Goal: Task Accomplishment & Management: Manage account settings

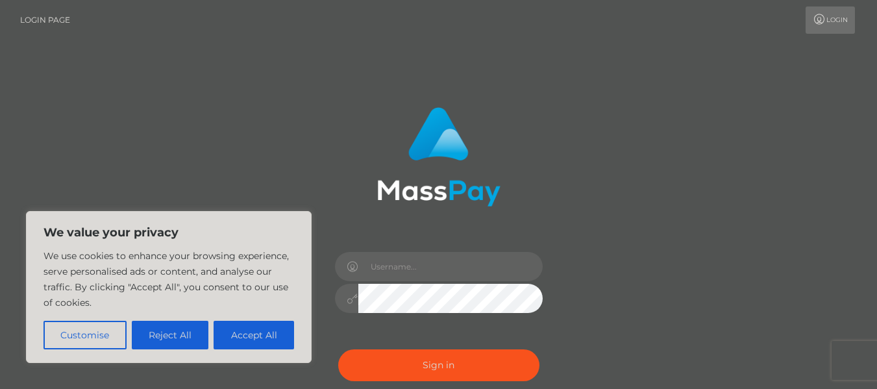
drag, startPoint x: 158, startPoint y: 338, endPoint x: 168, endPoint y: 331, distance: 12.1
click at [158, 337] on button "Reject All" at bounding box center [170, 335] width 77 height 29
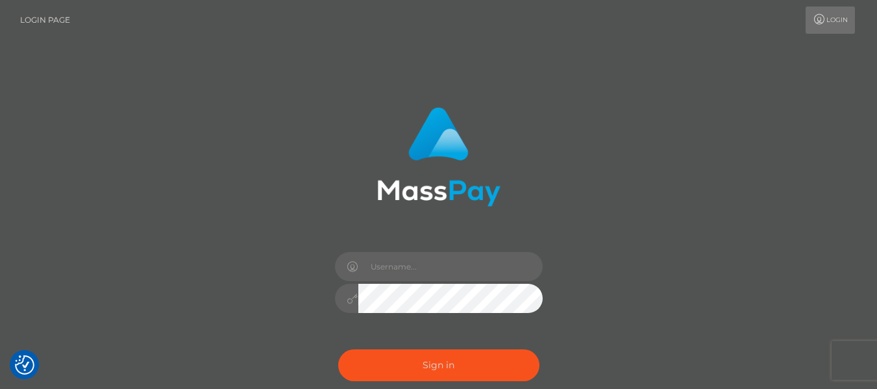
click at [406, 283] on div at bounding box center [438, 291] width 227 height 99
click at [406, 269] on input "text" at bounding box center [450, 266] width 184 height 29
type input "[EMAIL_ADDRESS][DOMAIN_NAME]"
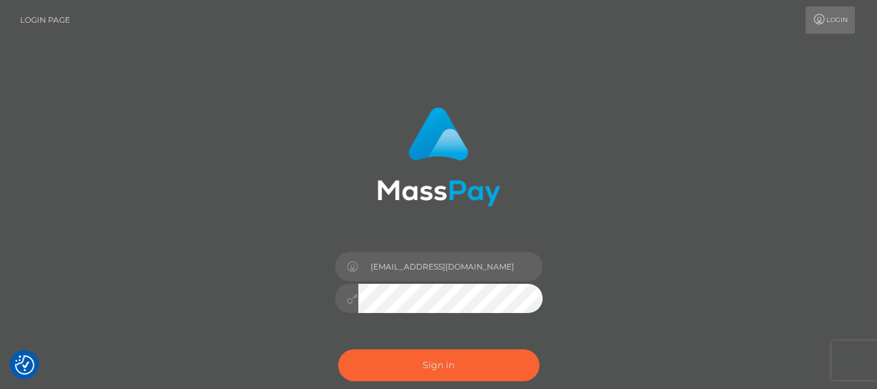
click at [406, 354] on button "Sign in" at bounding box center [438, 365] width 201 height 32
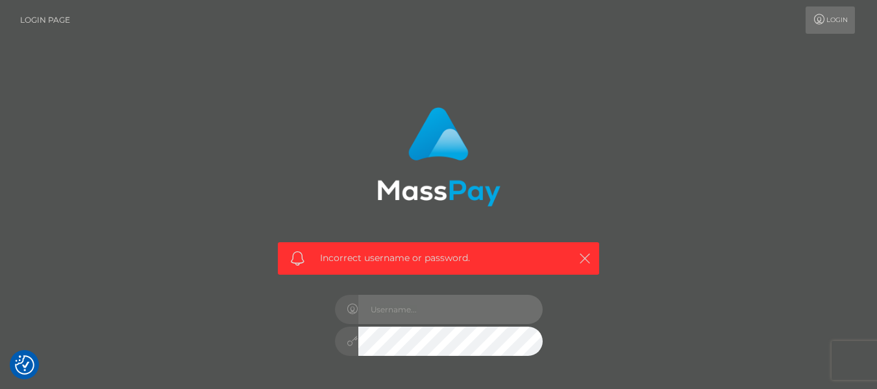
click at [449, 300] on input "text" at bounding box center [450, 309] width 184 height 29
type input "2000-09-02"
click at [596, 254] on div "Incorrect username or password." at bounding box center [438, 258] width 321 height 32
click at [580, 252] on icon "button" at bounding box center [584, 258] width 13 height 13
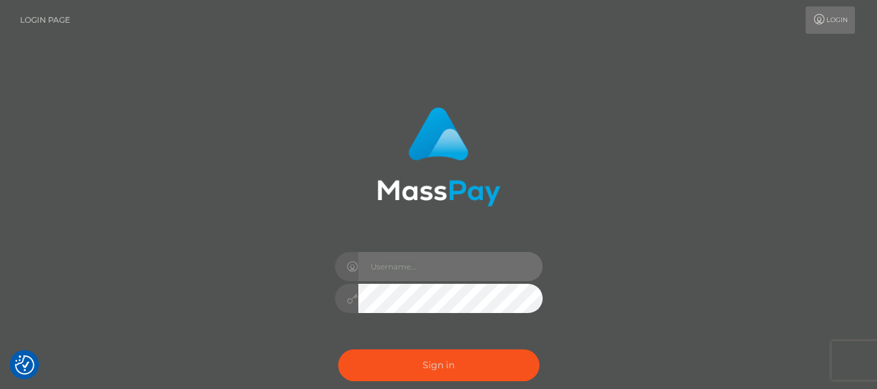
click at [397, 256] on input "text" at bounding box center [450, 266] width 184 height 29
type input "mxcygrant@gmail.com"
click at [338, 349] on button "Sign in" at bounding box center [438, 365] width 201 height 32
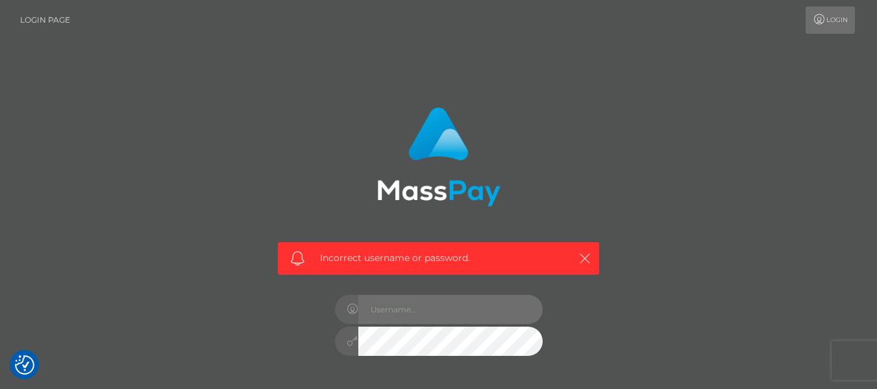
click at [393, 298] on input "text" at bounding box center [450, 309] width 184 height 29
type input "[EMAIL_ADDRESS][DOMAIN_NAME]"
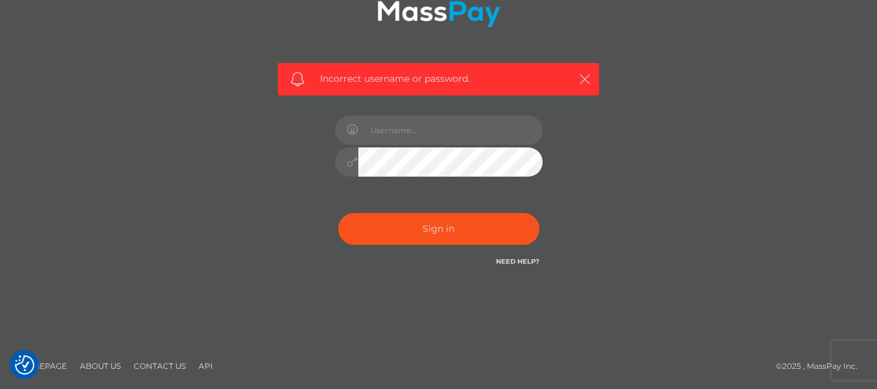
click at [508, 260] on link "Need Help?" at bounding box center [517, 261] width 43 height 8
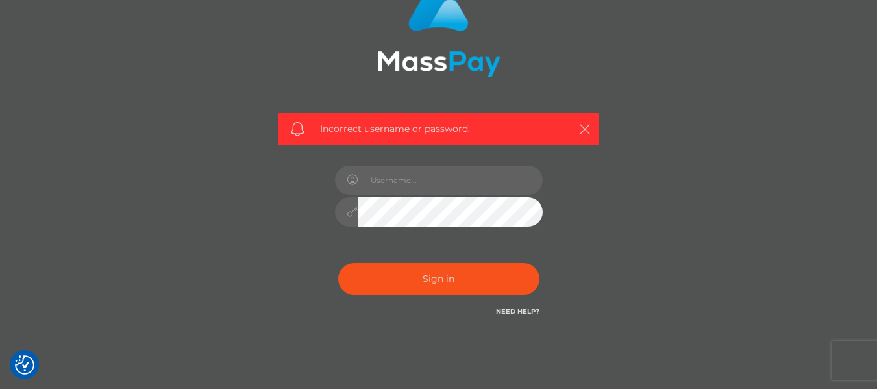
scroll to position [128, 0]
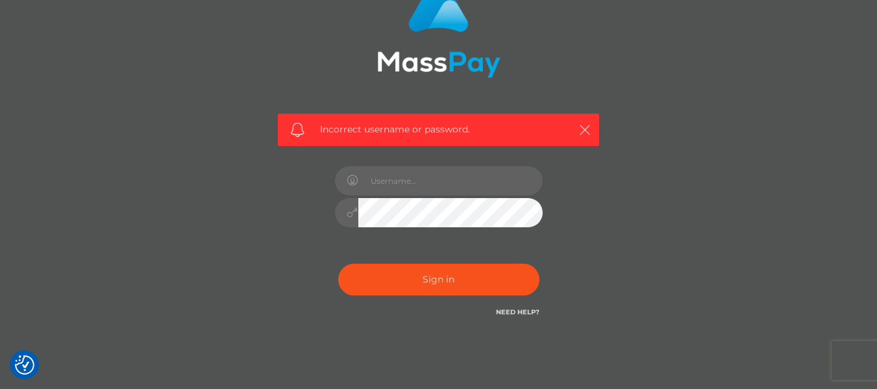
click at [504, 313] on link "Need Help?" at bounding box center [517, 312] width 43 height 8
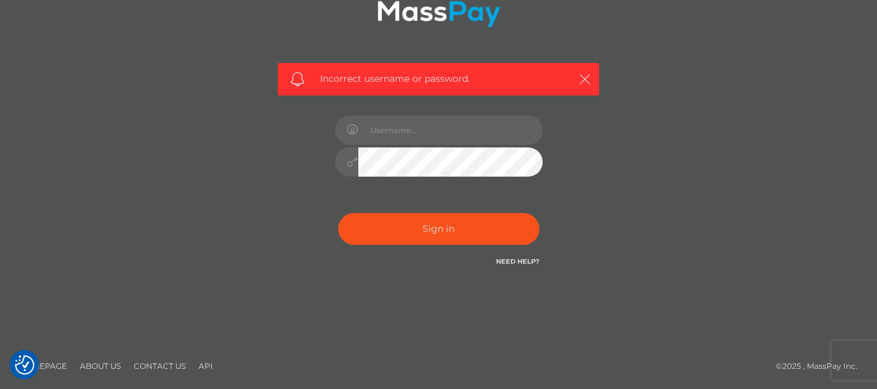
scroll to position [0, 0]
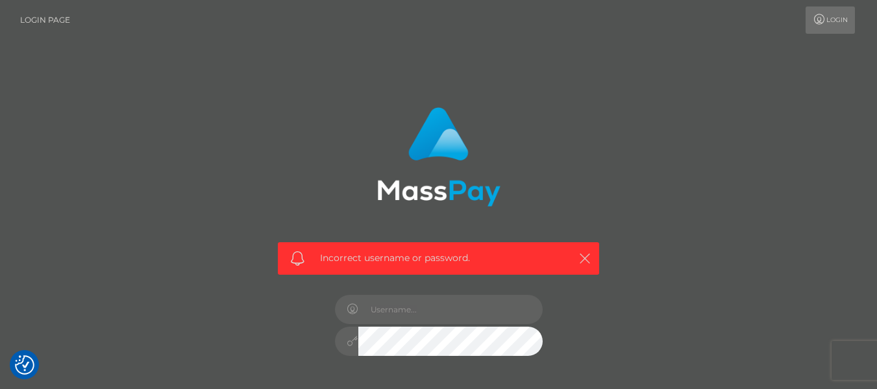
click at [821, 21] on icon at bounding box center [819, 19] width 14 height 10
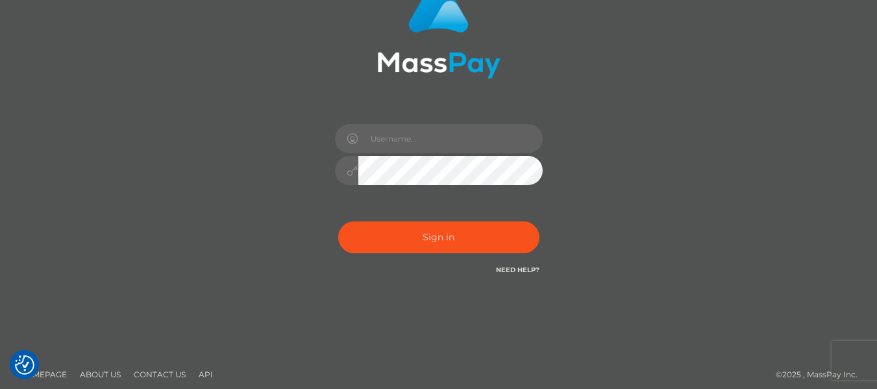
scroll to position [136, 0]
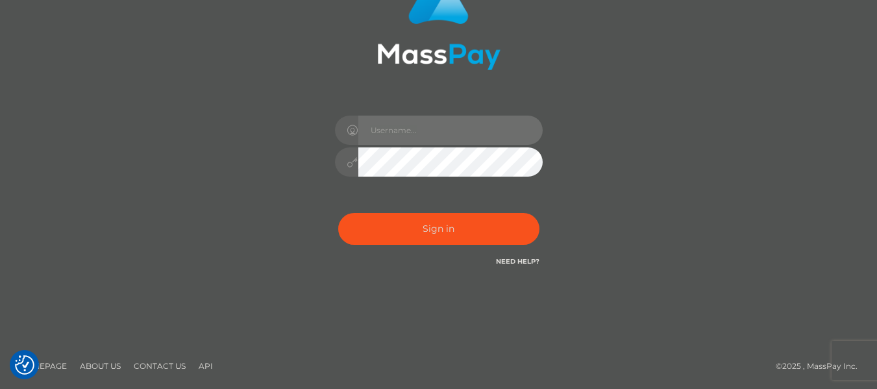
click at [458, 135] on input "text" at bounding box center [450, 130] width 184 height 29
type input "[EMAIL_ADDRESS][DOMAIN_NAME]"
click at [338, 213] on button "Sign in" at bounding box center [438, 229] width 201 height 32
